Goal: Task Accomplishment & Management: Manage account settings

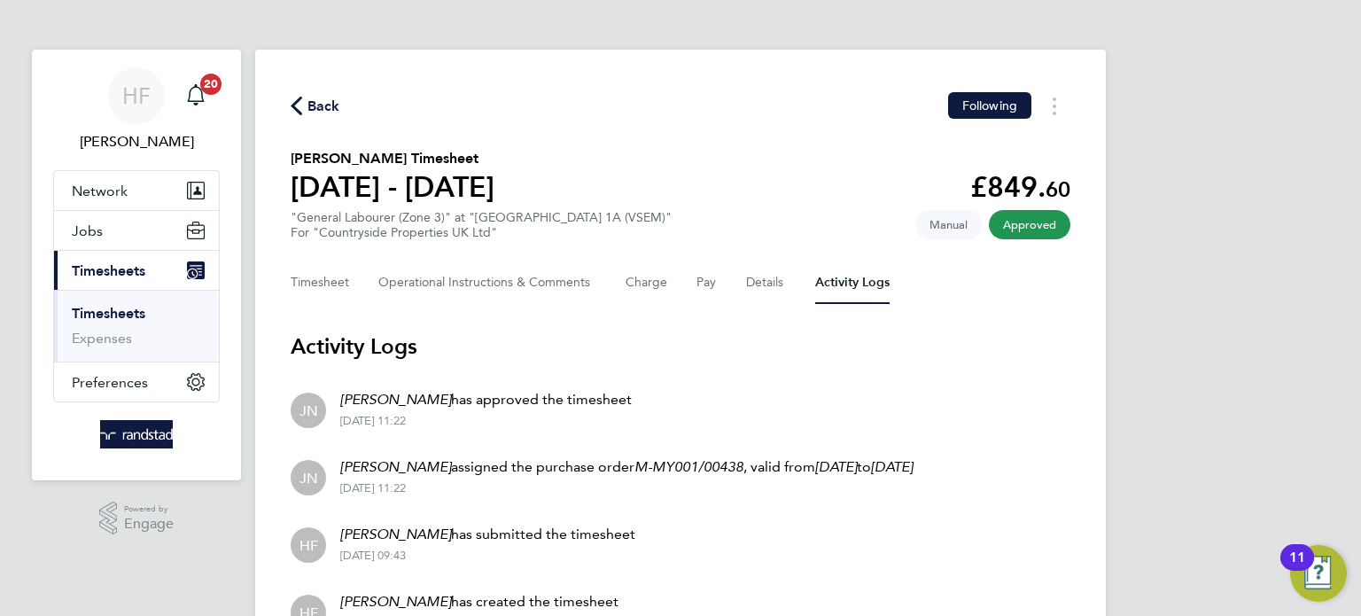
click at [82, 319] on link "Timesheets" at bounding box center [109, 313] width 74 height 17
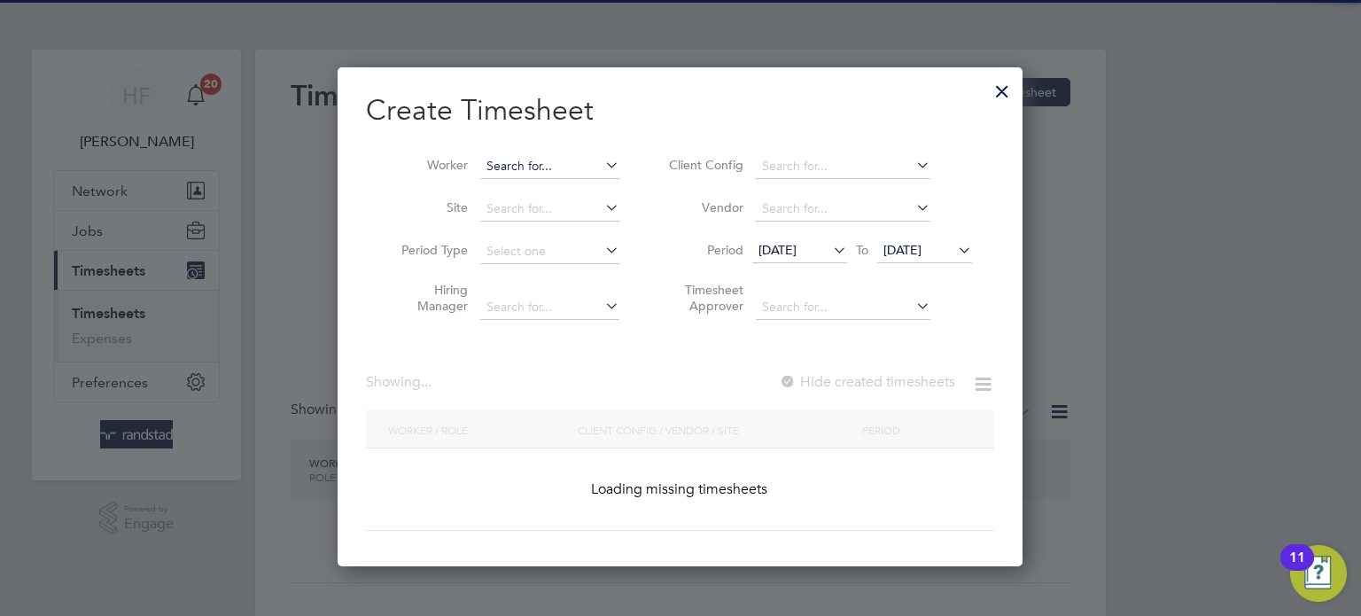
click at [533, 163] on input at bounding box center [549, 166] width 139 height 25
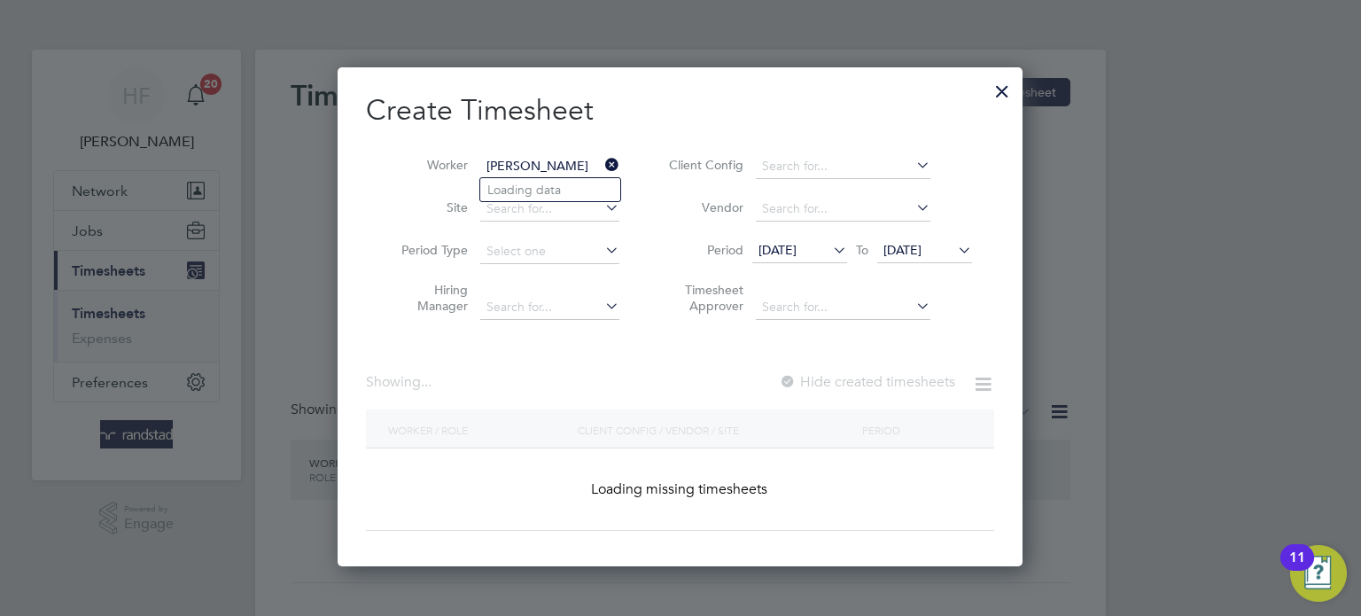
scroll to position [3130, 686]
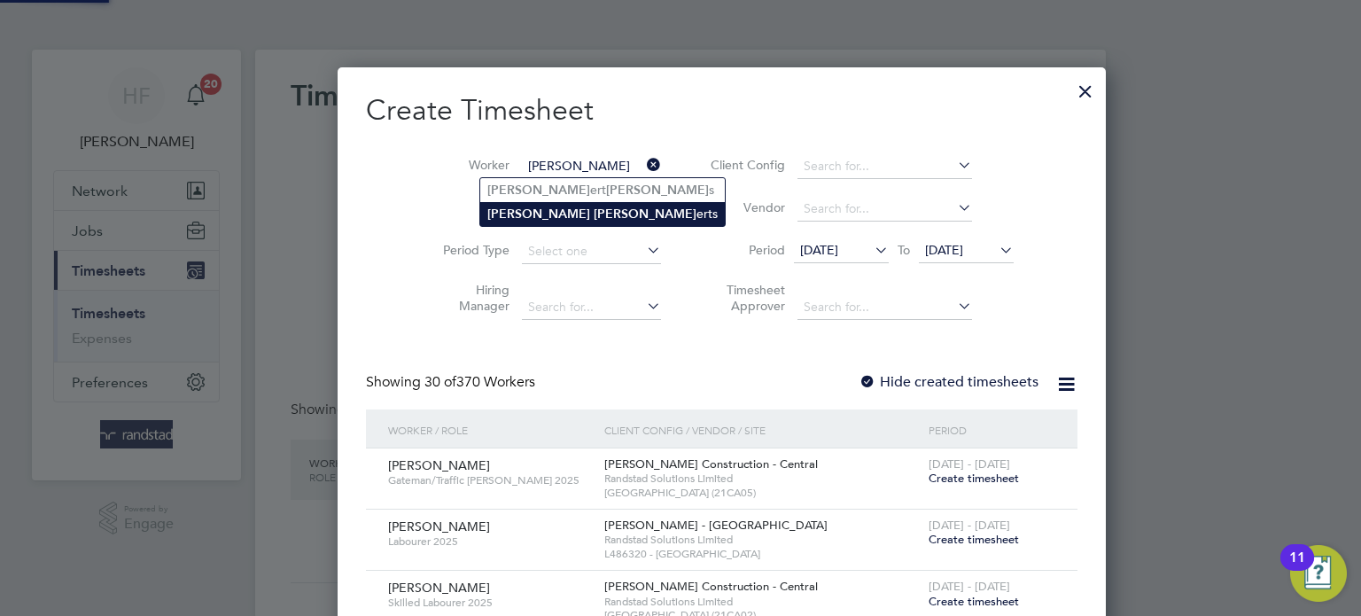
click at [560, 208] on li "Adam Rob erts" at bounding box center [602, 214] width 245 height 24
type input "[PERSON_NAME]"
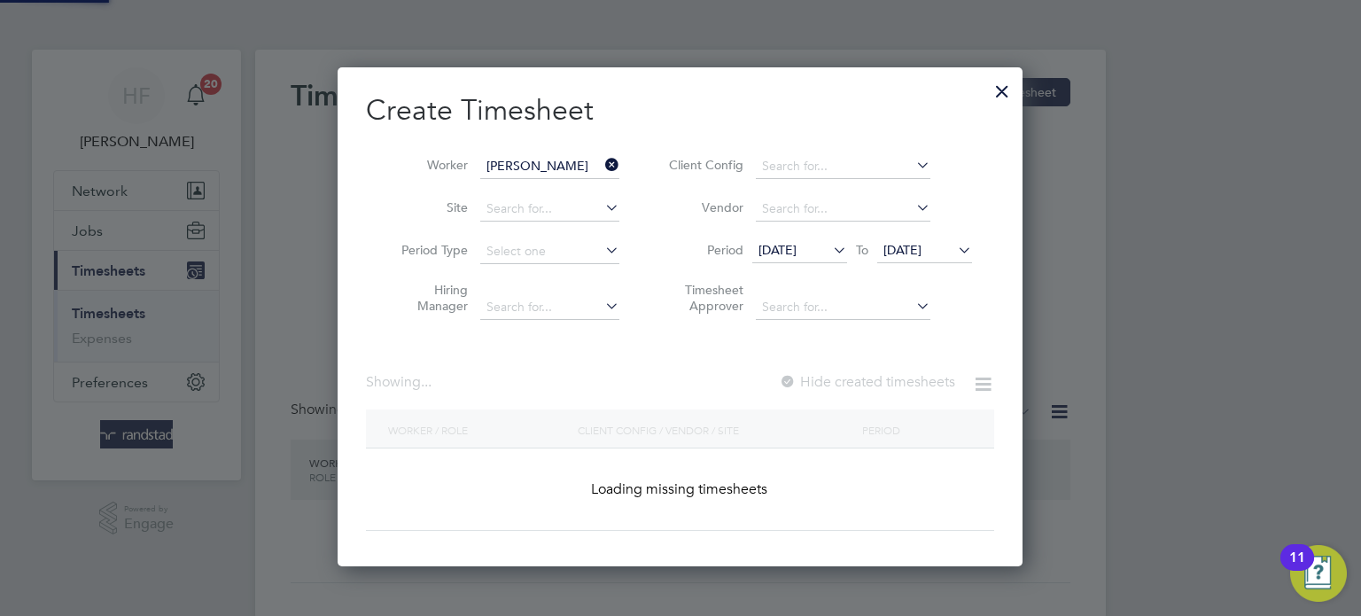
scroll to position [499, 686]
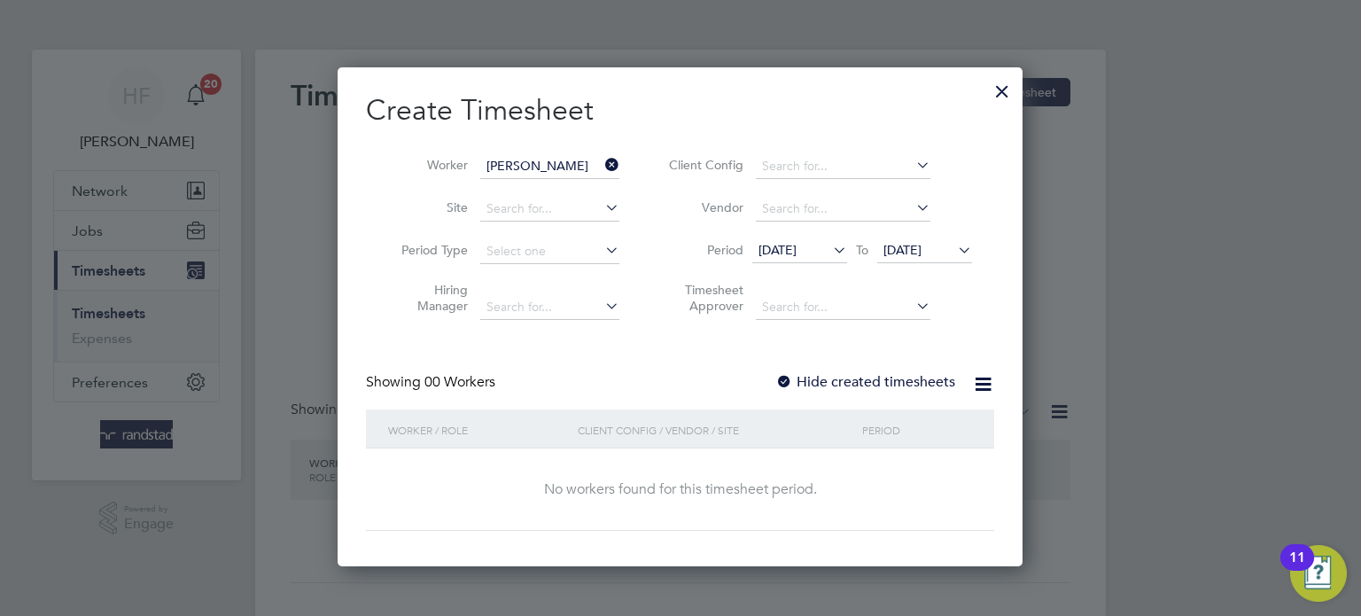
click at [921, 254] on span "24 Aug 2025" at bounding box center [902, 250] width 38 height 16
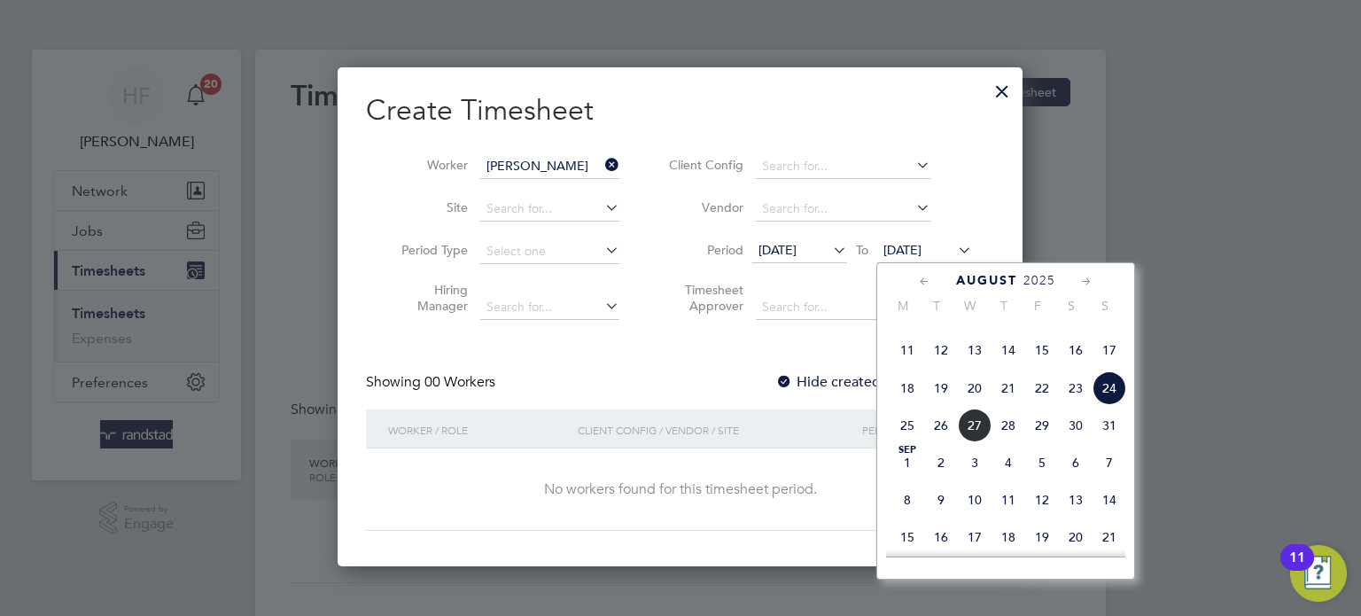
click at [1112, 442] on span "31" at bounding box center [1109, 425] width 34 height 34
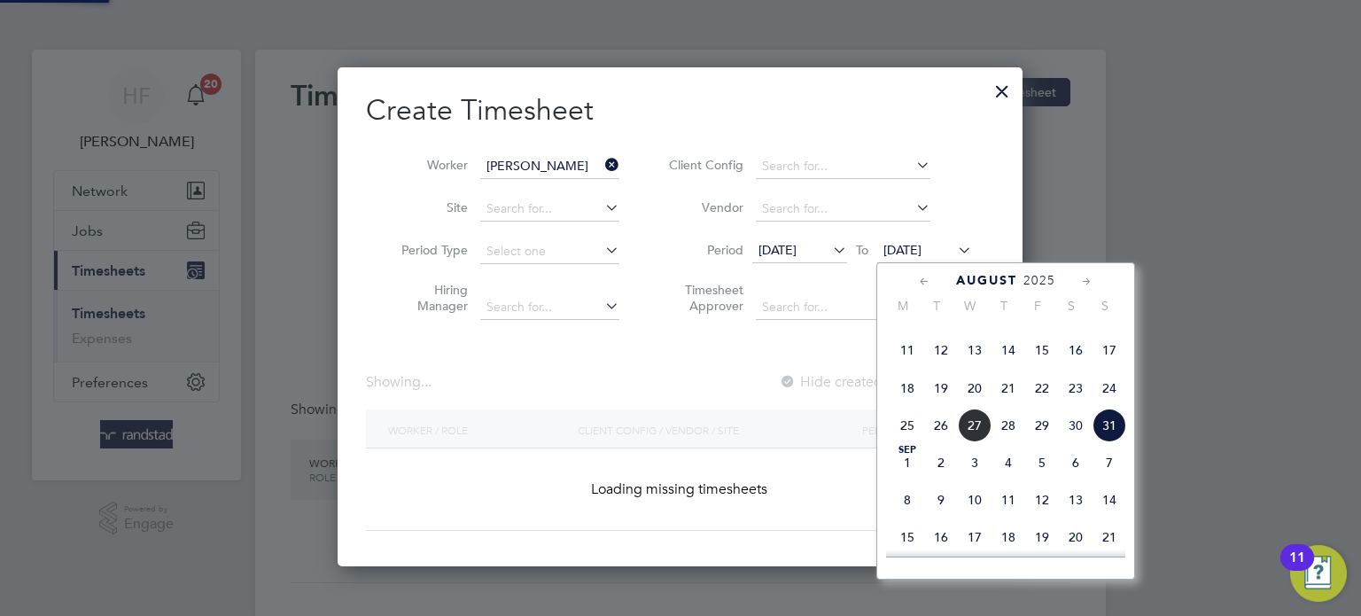
scroll to position [477, 686]
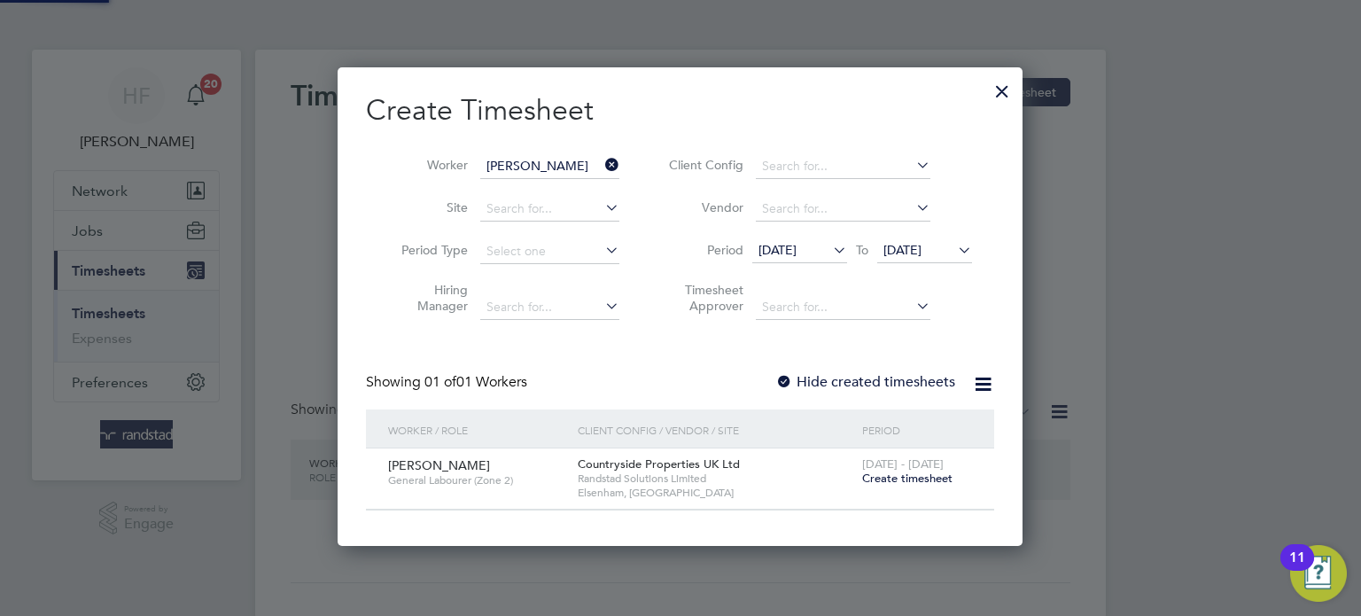
click at [875, 379] on label "Hide created timesheets" at bounding box center [865, 382] width 180 height 18
click at [887, 386] on label "Hide created timesheets" at bounding box center [865, 382] width 180 height 18
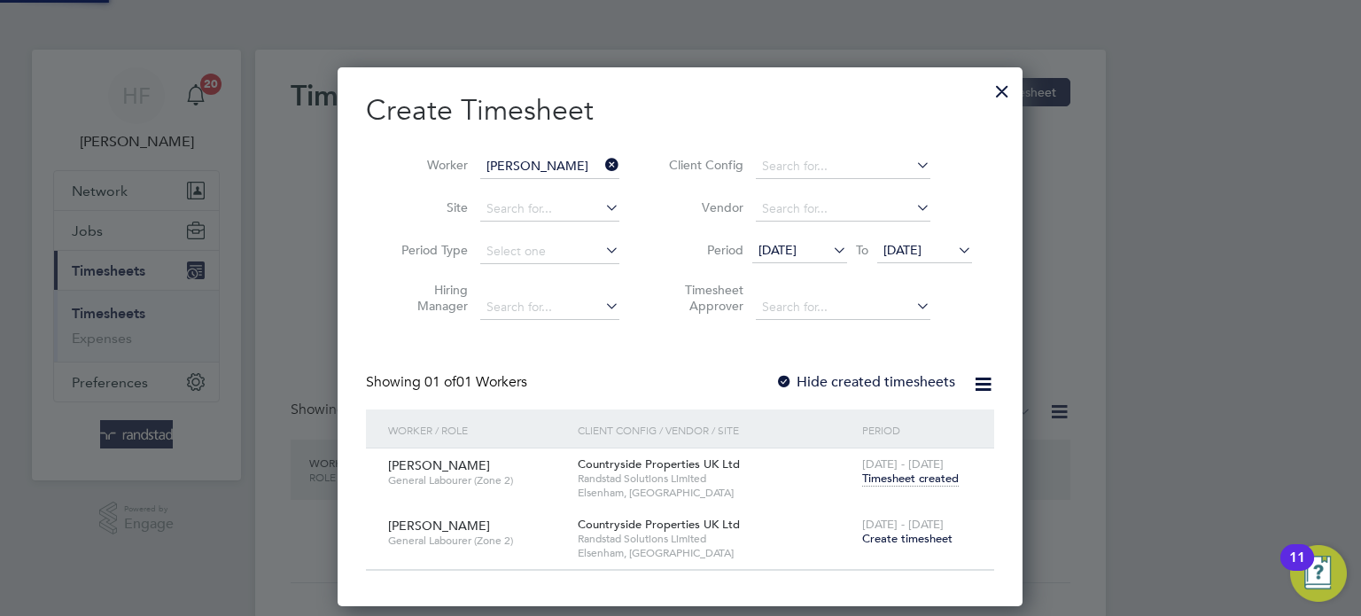
scroll to position [537, 686]
click at [917, 480] on span "Timesheet created" at bounding box center [910, 478] width 97 height 16
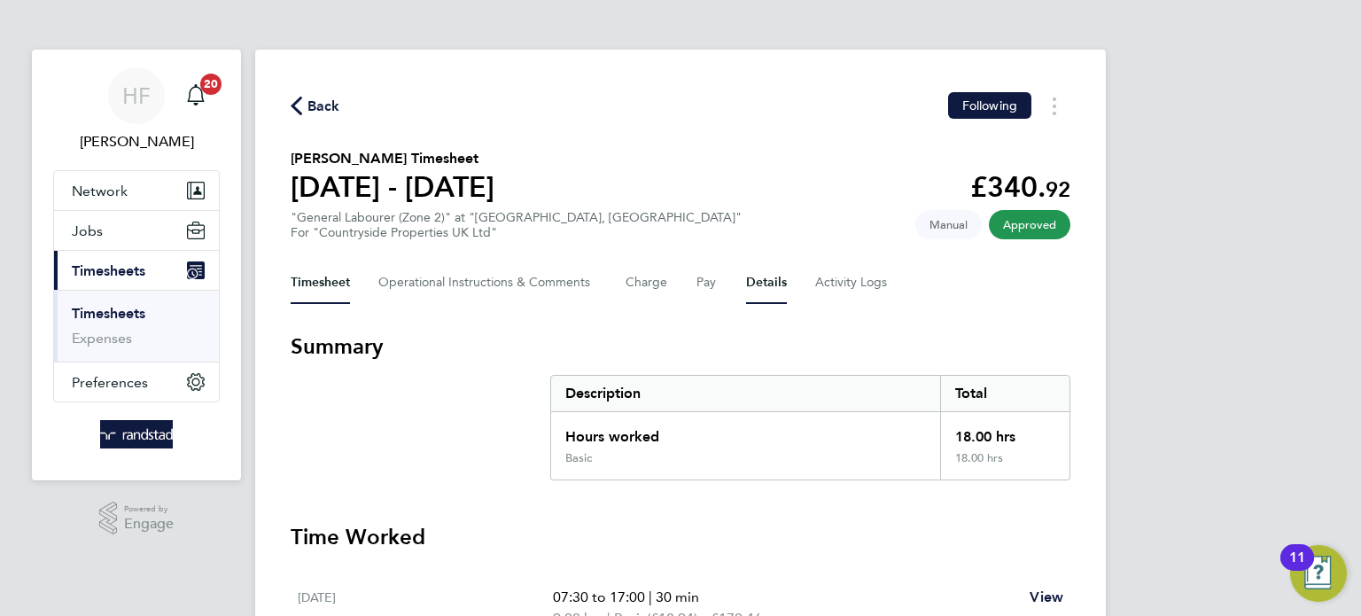
click at [755, 284] on button "Details" at bounding box center [766, 282] width 41 height 43
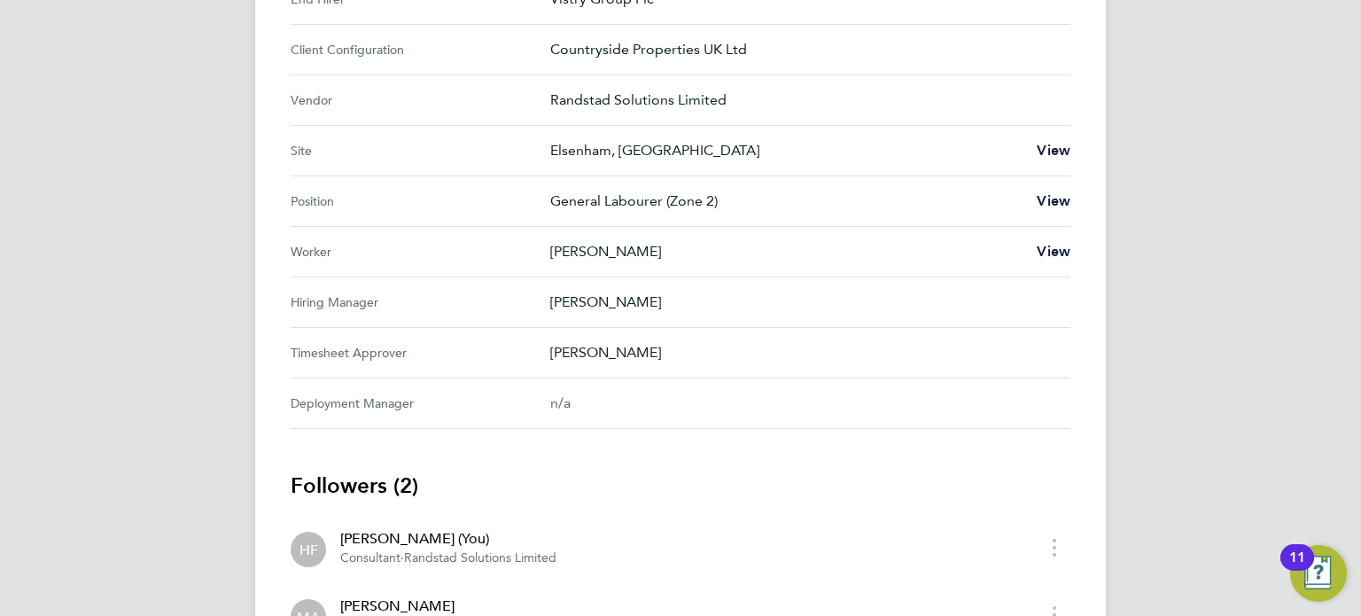
scroll to position [654, 0]
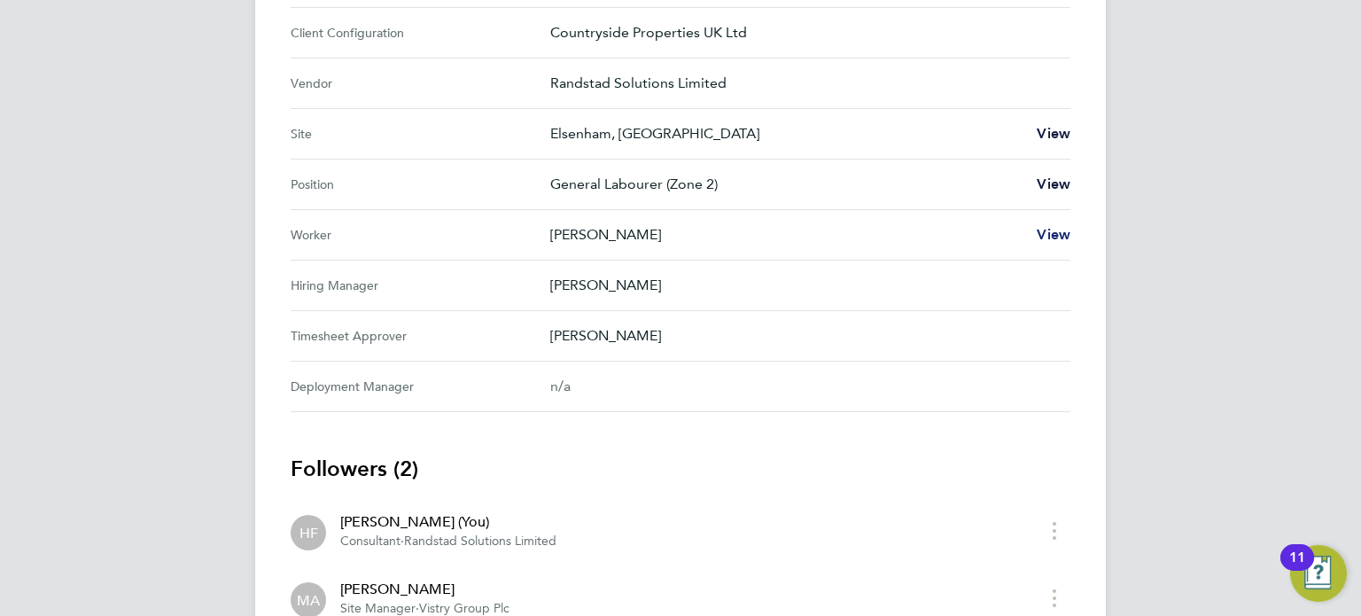
click at [1055, 238] on span "View" at bounding box center [1054, 234] width 34 height 17
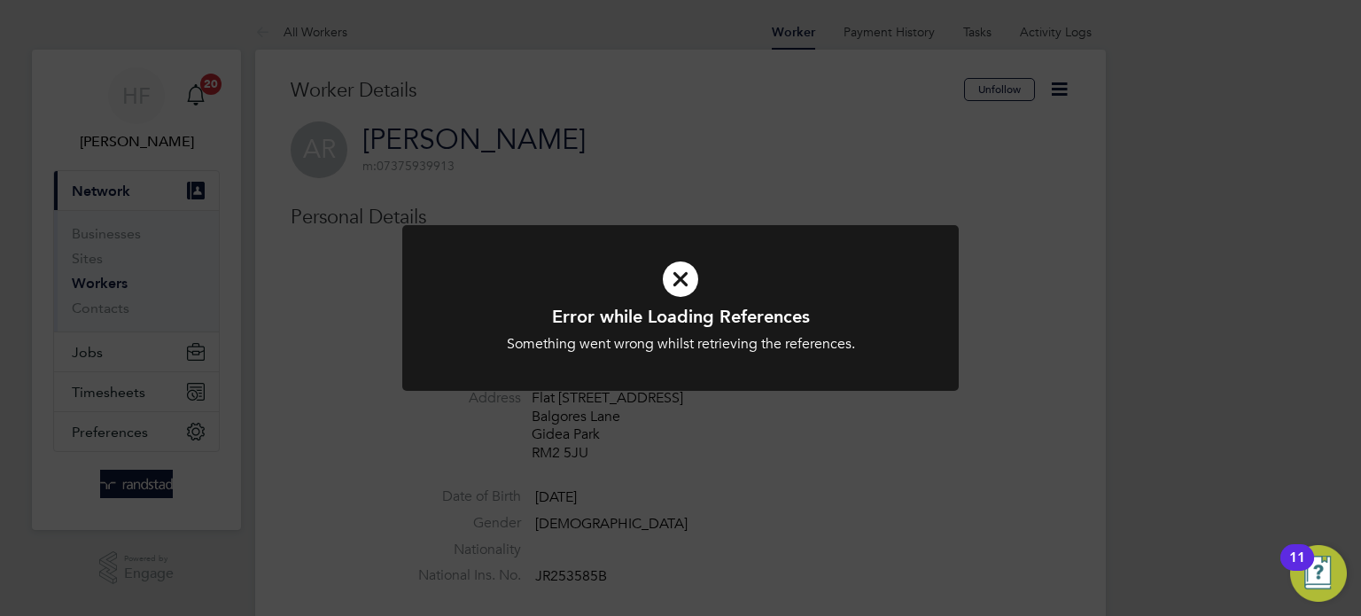
drag, startPoint x: 1031, startPoint y: 324, endPoint x: 1033, endPoint y: 283, distance: 41.7
click at [1031, 325] on div "Error while Loading References Something went wrong whilst retrieving the refer…" at bounding box center [680, 308] width 1361 height 616
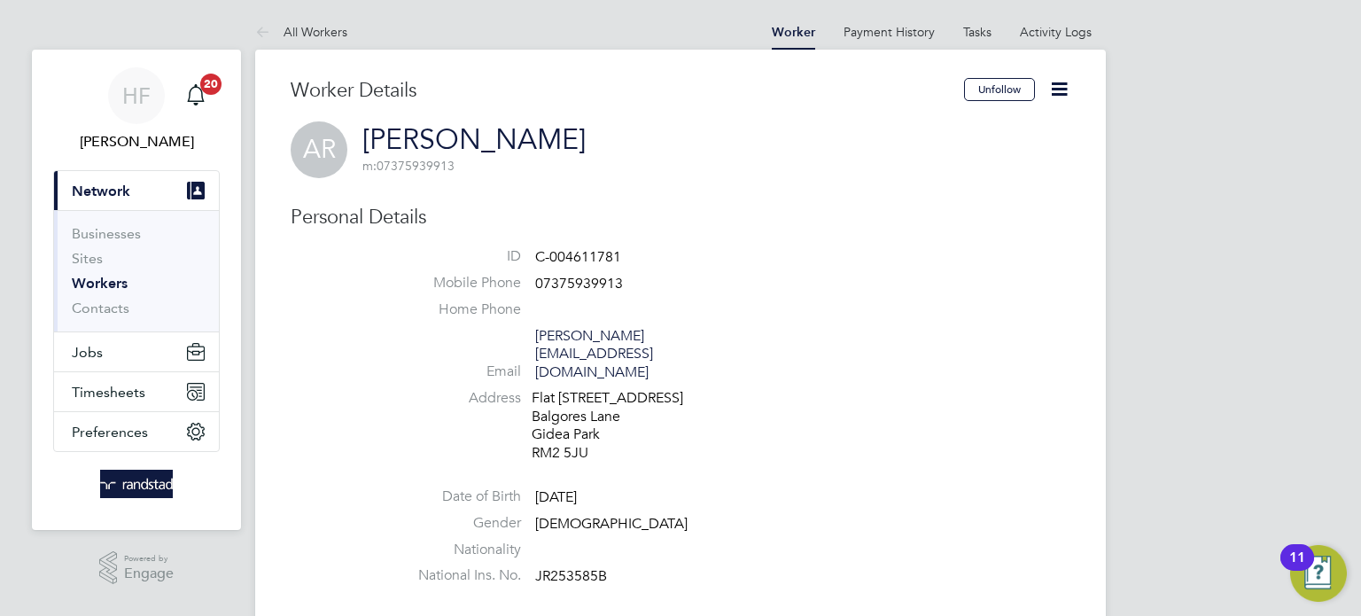
click at [1053, 92] on icon at bounding box center [1059, 89] width 22 height 22
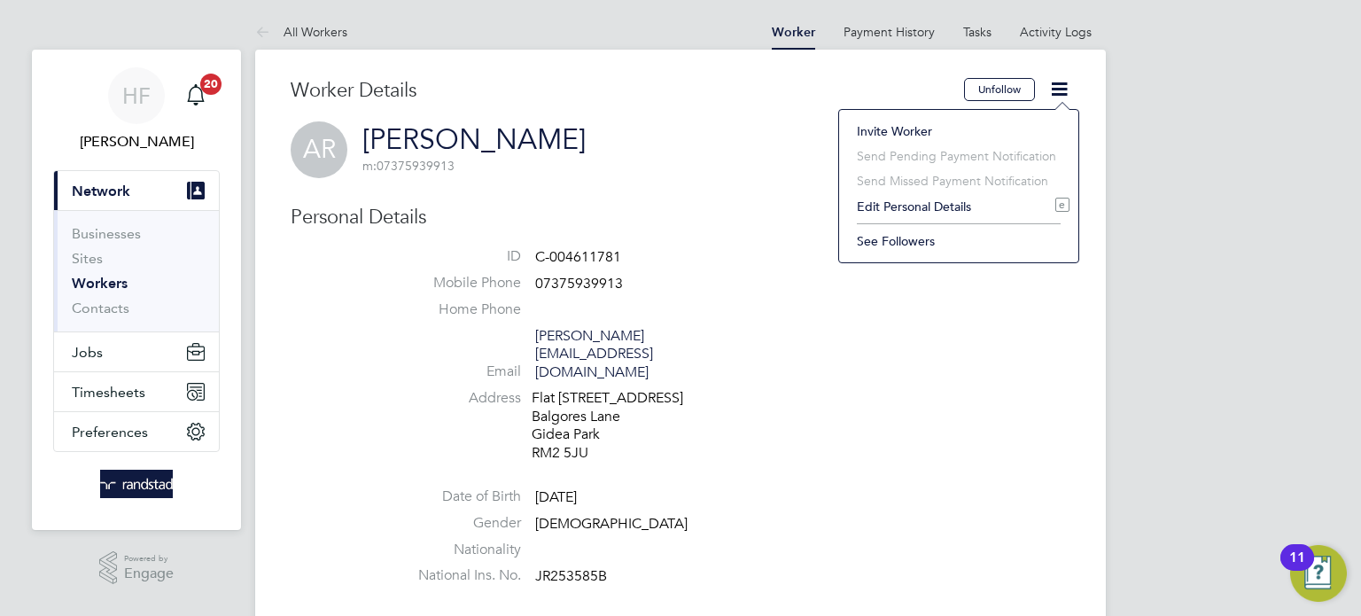
click at [897, 207] on li "Edit Personal Details e" at bounding box center [958, 206] width 221 height 25
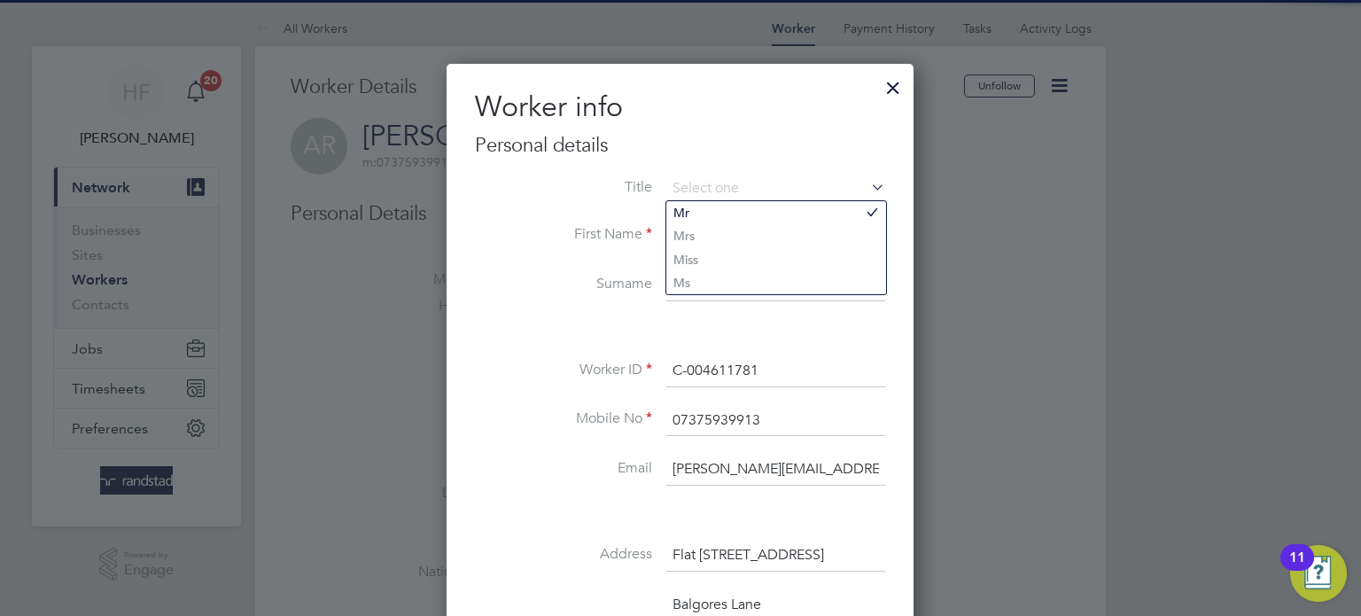
scroll to position [27, 0]
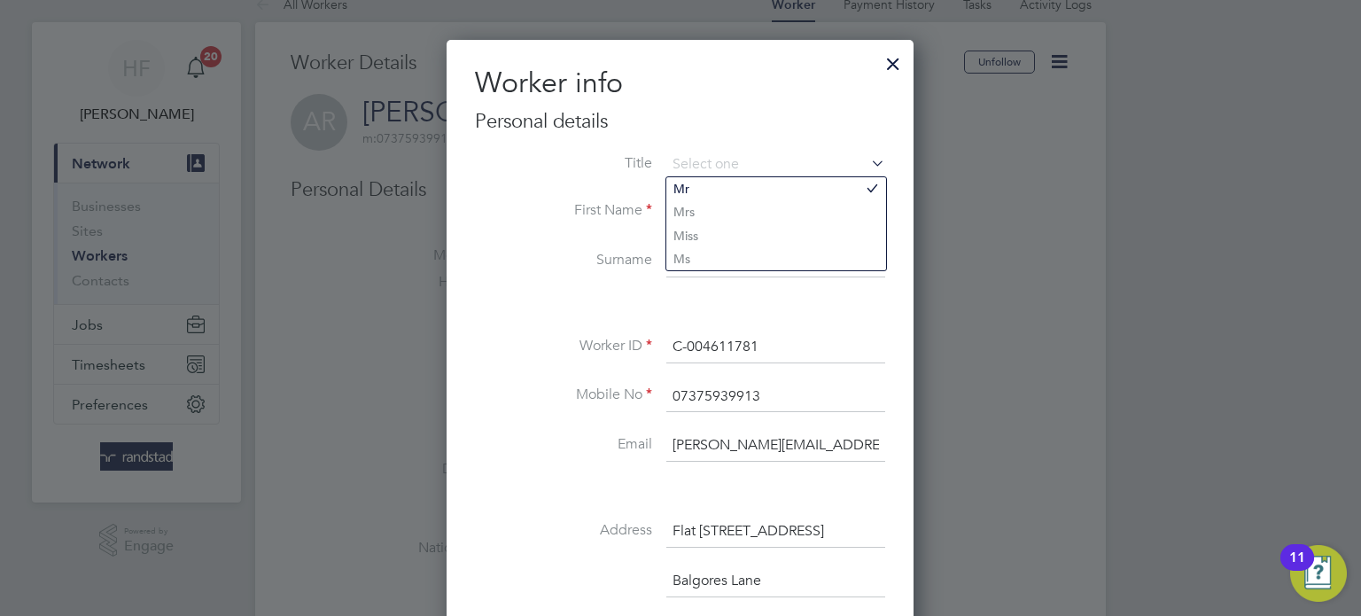
click at [617, 285] on li "Surname [PERSON_NAME]" at bounding box center [680, 270] width 410 height 50
drag, startPoint x: 743, startPoint y: 259, endPoint x: 615, endPoint y: 260, distance: 128.5
click at [615, 260] on li "Surname [PERSON_NAME]" at bounding box center [680, 270] width 410 height 50
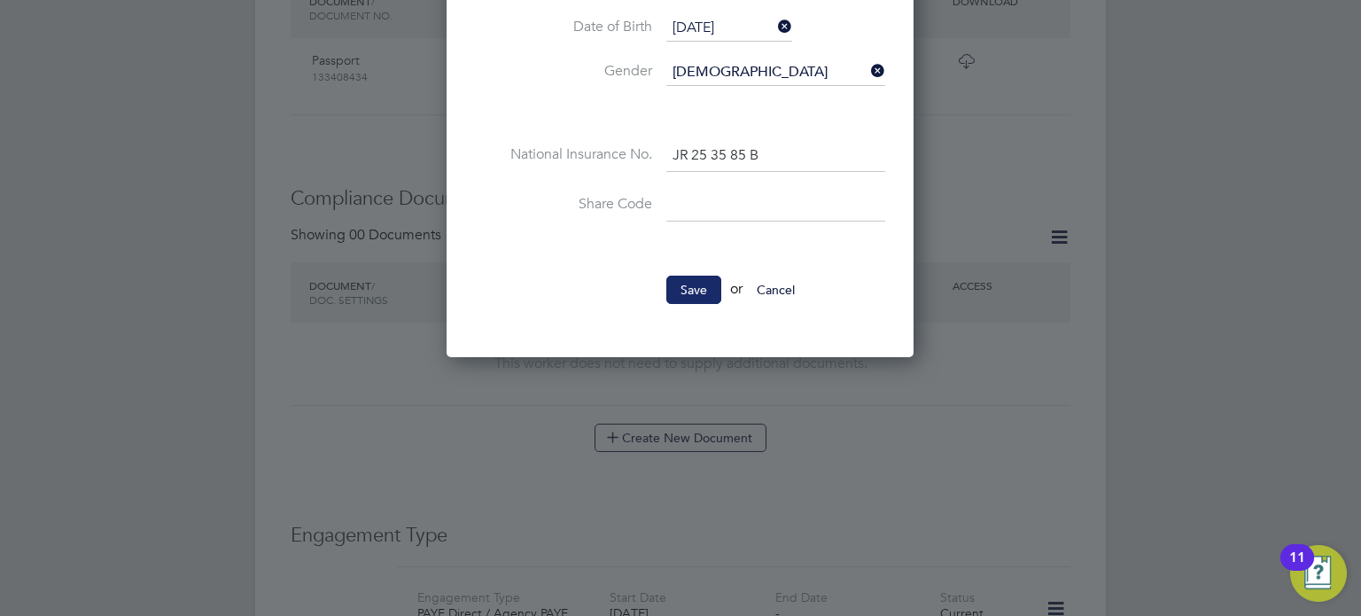
type input "Robins"
click at [700, 279] on button "Save" at bounding box center [693, 290] width 55 height 28
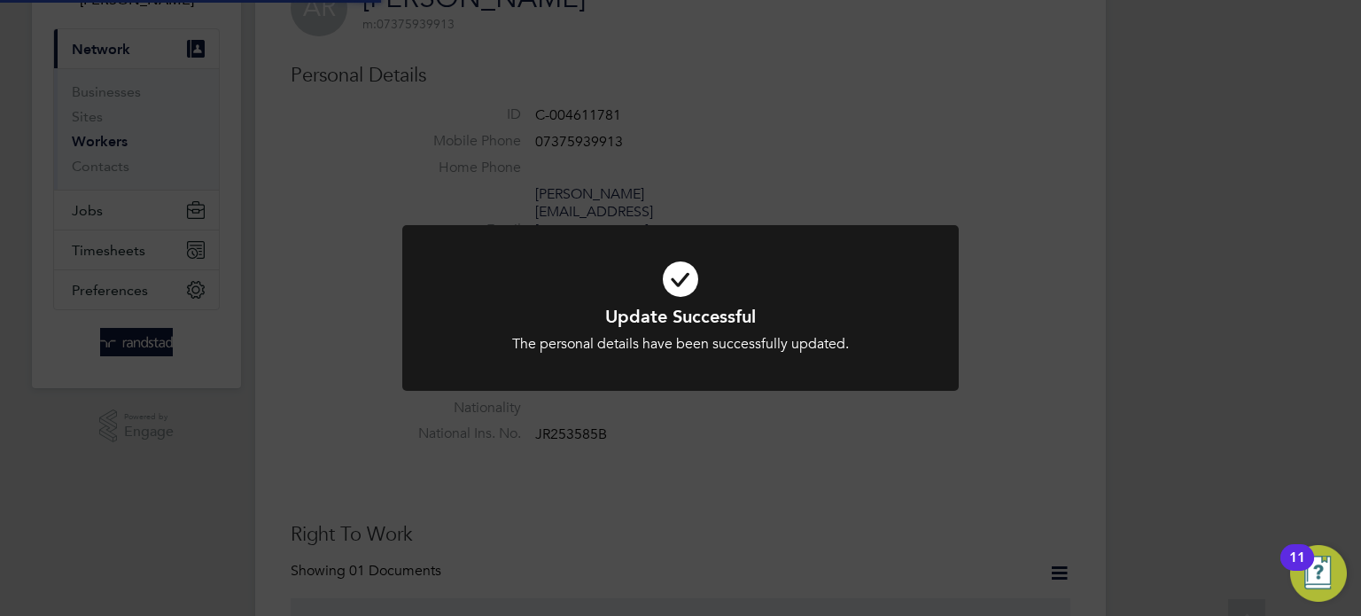
scroll to position [0, 0]
